Goal: Task Accomplishment & Management: Complete application form

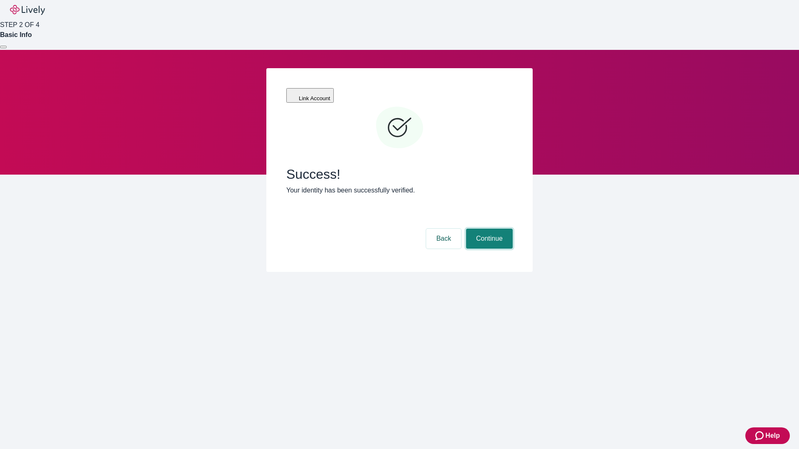
click at [488, 229] on button "Continue" at bounding box center [489, 239] width 47 height 20
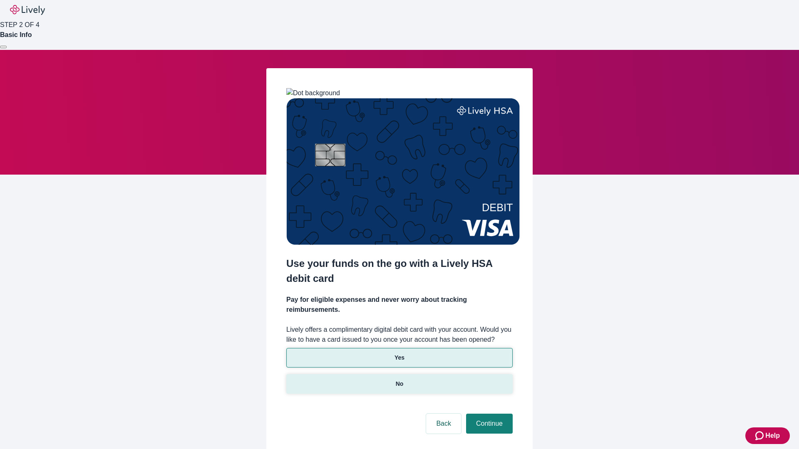
click at [399, 380] on p "No" at bounding box center [400, 384] width 8 height 9
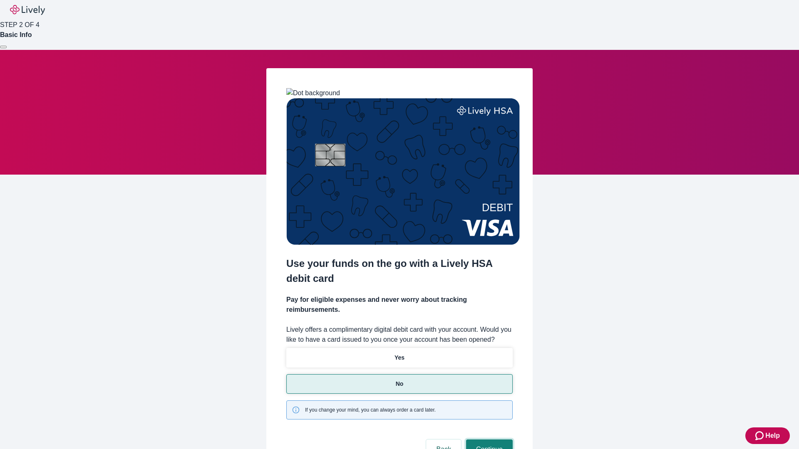
click at [488, 440] on button "Continue" at bounding box center [489, 450] width 47 height 20
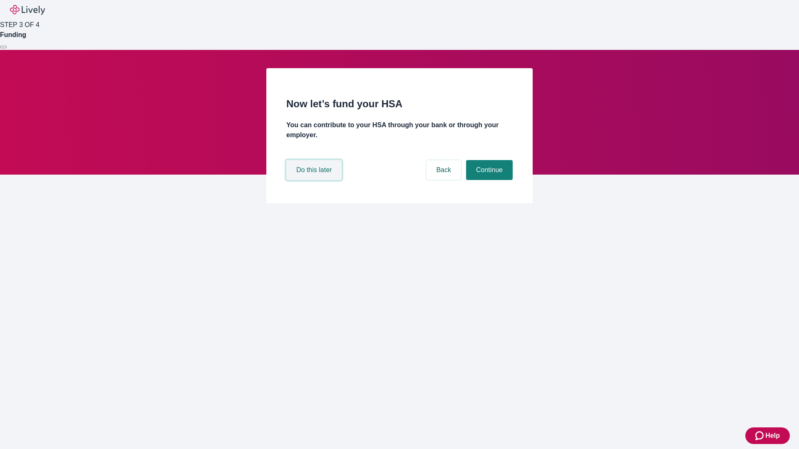
click at [315, 180] on button "Do this later" at bounding box center [313, 170] width 55 height 20
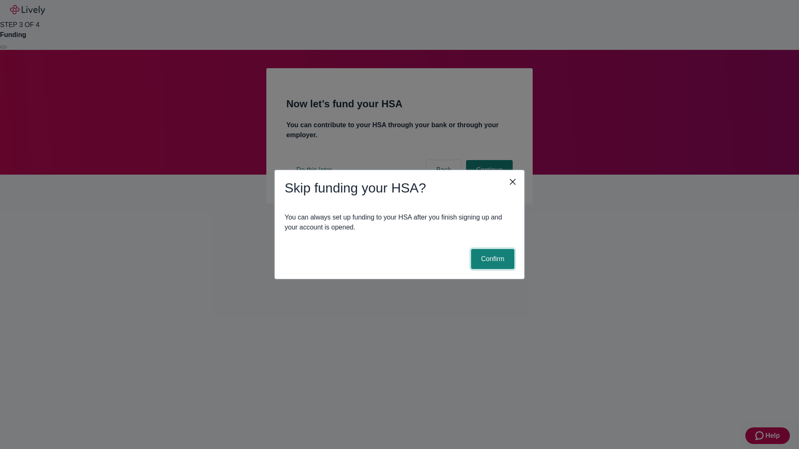
click at [491, 259] on button "Confirm" at bounding box center [492, 259] width 43 height 20
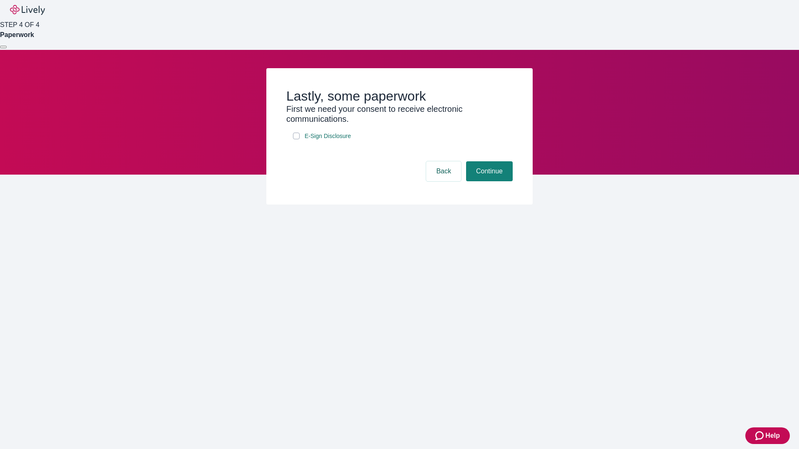
click at [296, 139] on input "E-Sign Disclosure" at bounding box center [296, 136] width 7 height 7
checkbox input "true"
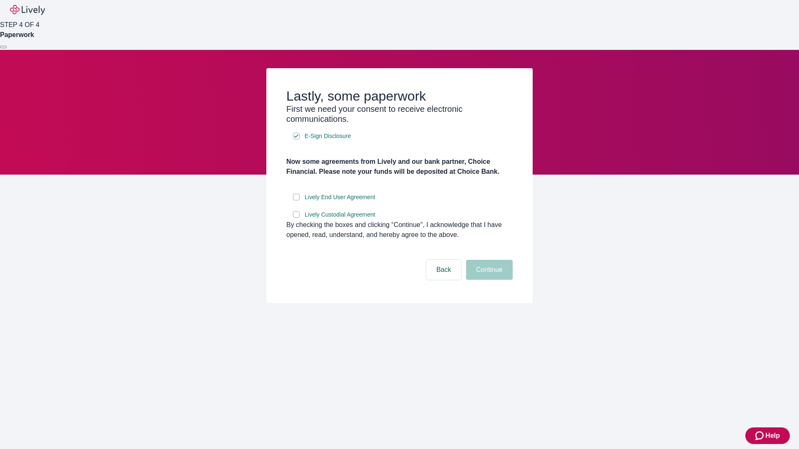
click at [296, 201] on input "Lively End User Agreement" at bounding box center [296, 197] width 7 height 7
checkbox input "true"
click at [296, 218] on input "Lively Custodial Agreement" at bounding box center [296, 214] width 7 height 7
checkbox input "true"
click at [488, 280] on button "Continue" at bounding box center [489, 270] width 47 height 20
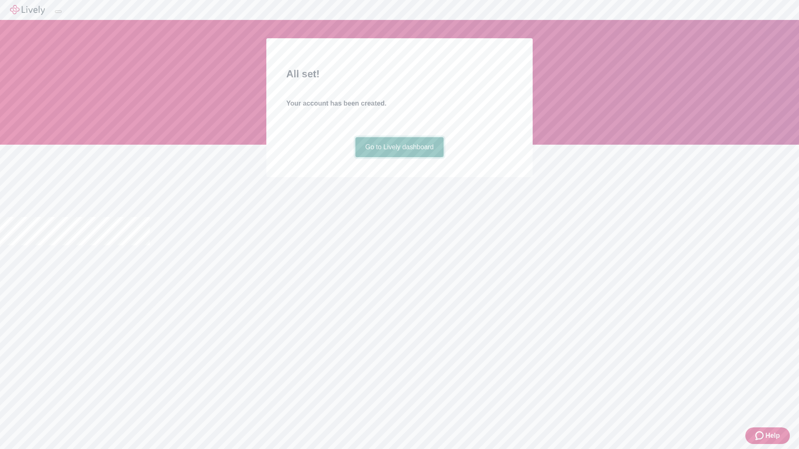
click at [399, 157] on link "Go to Lively dashboard" at bounding box center [399, 147] width 89 height 20
